Goal: Task Accomplishment & Management: Use online tool/utility

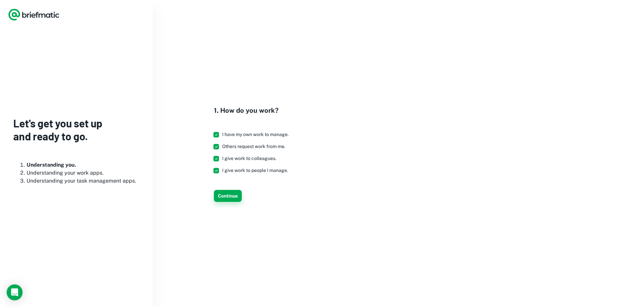
click at [229, 194] on button "Continue" at bounding box center [228, 196] width 28 height 12
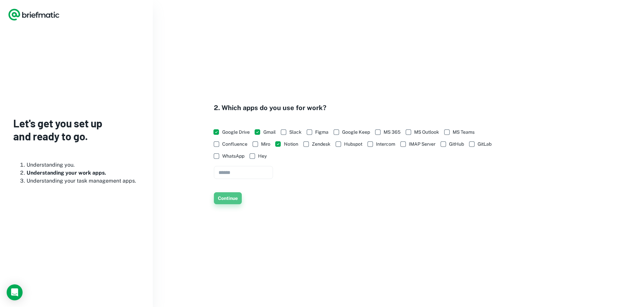
click at [230, 198] on button "Continue" at bounding box center [228, 198] width 28 height 12
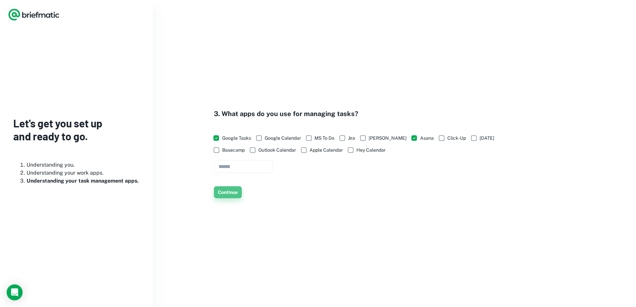
click at [226, 192] on button "Continue" at bounding box center [228, 192] width 28 height 12
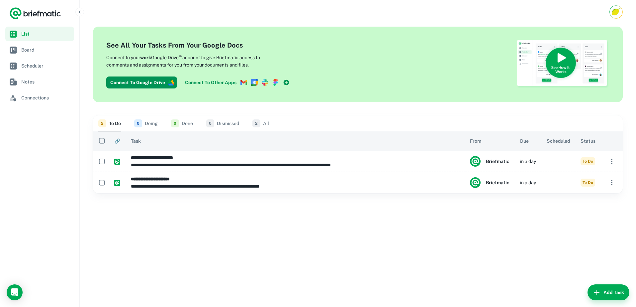
click at [279, 142] on th "Task" at bounding box center [295, 140] width 339 height 19
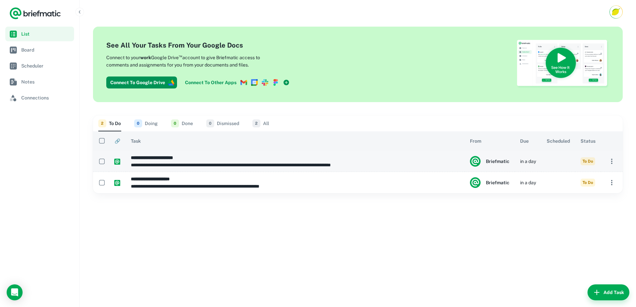
click at [611, 161] on icon "button" at bounding box center [611, 160] width 1 height 5
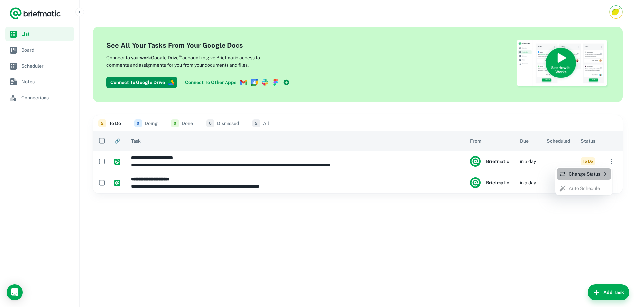
click at [586, 172] on p "Change Status" at bounding box center [583, 173] width 49 height 7
click at [588, 236] on div at bounding box center [318, 153] width 636 height 307
click at [588, 137] on div at bounding box center [318, 153] width 636 height 307
click at [549, 56] on img at bounding box center [562, 64] width 93 height 49
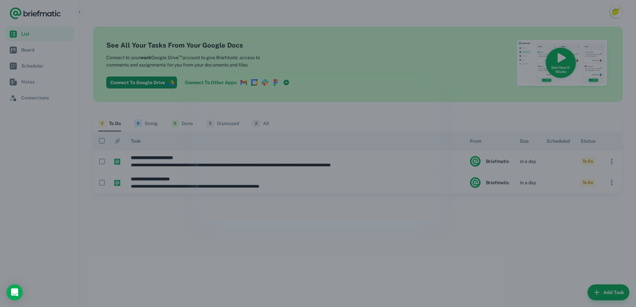
click at [436, 247] on div at bounding box center [318, 153] width 636 height 307
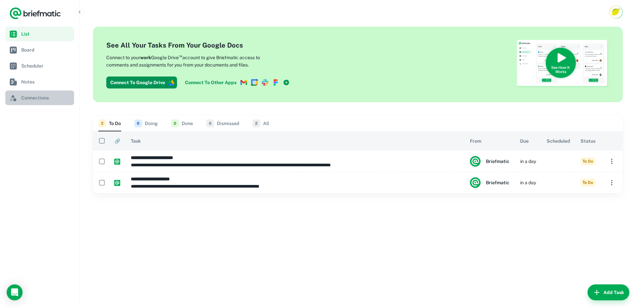
click at [31, 98] on span "Connections" at bounding box center [46, 97] width 50 height 7
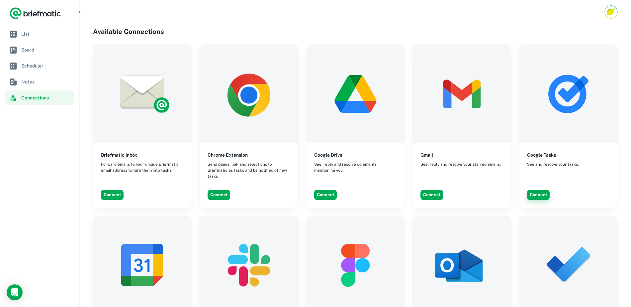
click at [542, 191] on button "Connect" at bounding box center [538, 195] width 23 height 10
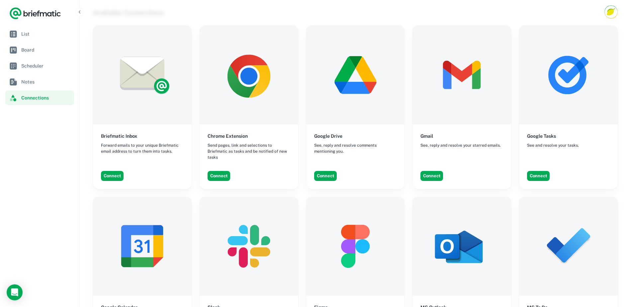
scroll to position [19, 0]
click at [35, 37] on span "List" at bounding box center [46, 33] width 50 height 7
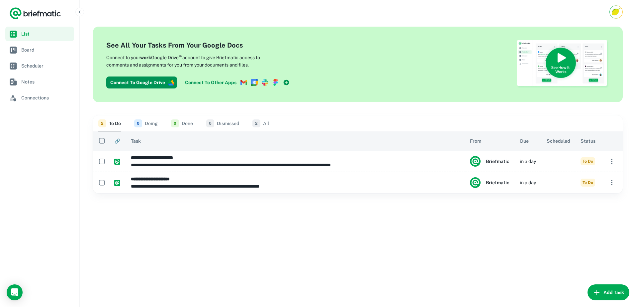
click at [602, 291] on button "Add Task" at bounding box center [608, 292] width 42 height 16
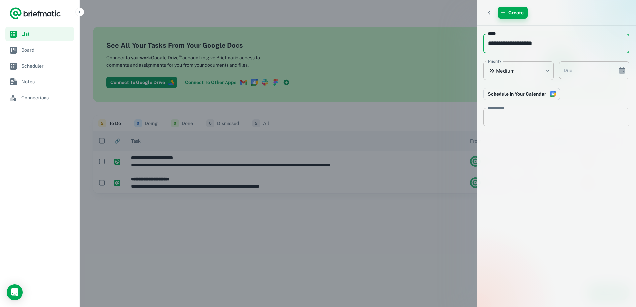
type input "**********"
click at [512, 15] on button "Create" at bounding box center [513, 13] width 30 height 12
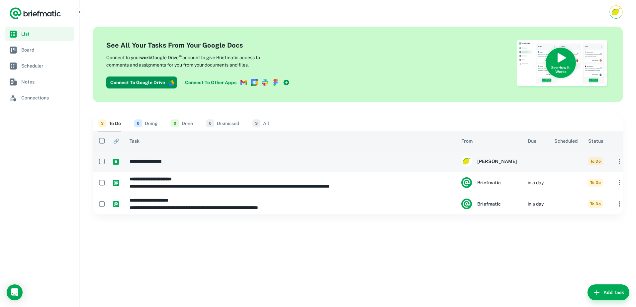
click at [199, 163] on h6 "**********" at bounding box center [290, 160] width 321 height 7
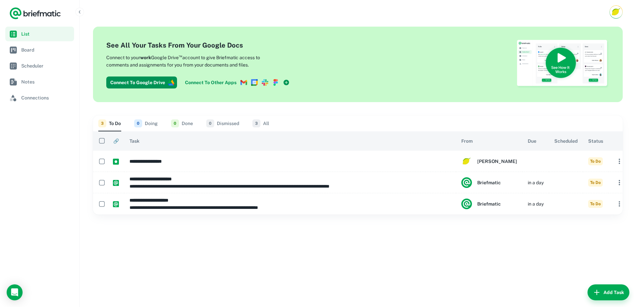
type input "**********"
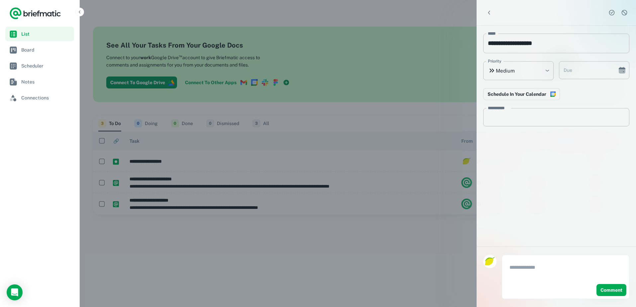
click at [200, 162] on div at bounding box center [318, 153] width 636 height 307
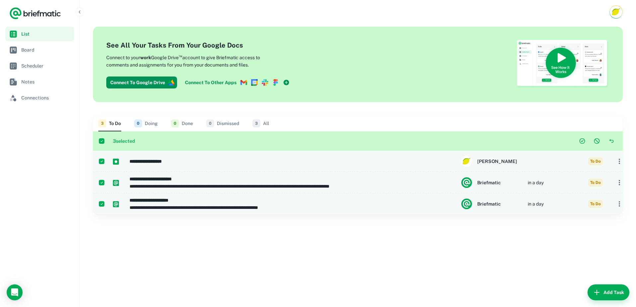
click at [154, 256] on div "**********" at bounding box center [358, 165] width 556 height 283
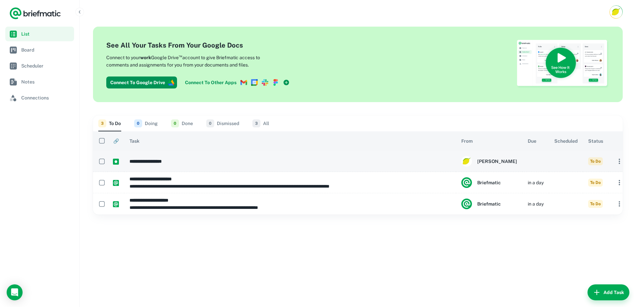
click at [615, 162] on icon "button" at bounding box center [619, 161] width 8 height 8
click at [606, 162] on div at bounding box center [318, 153] width 636 height 307
